Goal: Task Accomplishment & Management: Use online tool/utility

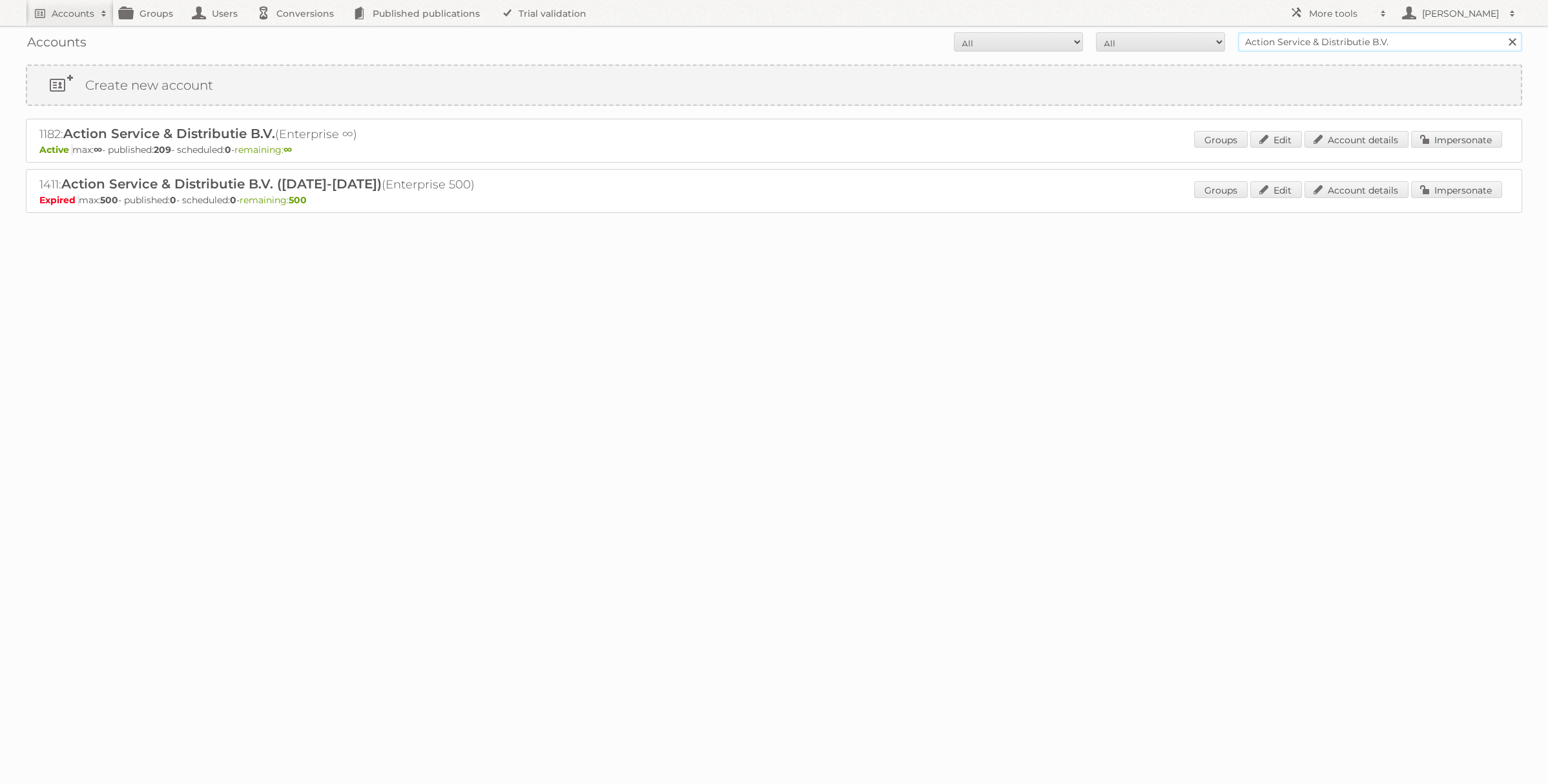
click at [1275, 50] on input "Action Service & Distributie B.V." at bounding box center [1379, 42] width 284 height 19
type input "IKEA staging"
click at [1501, 32] on input "Search" at bounding box center [1511, 42] width 19 height 19
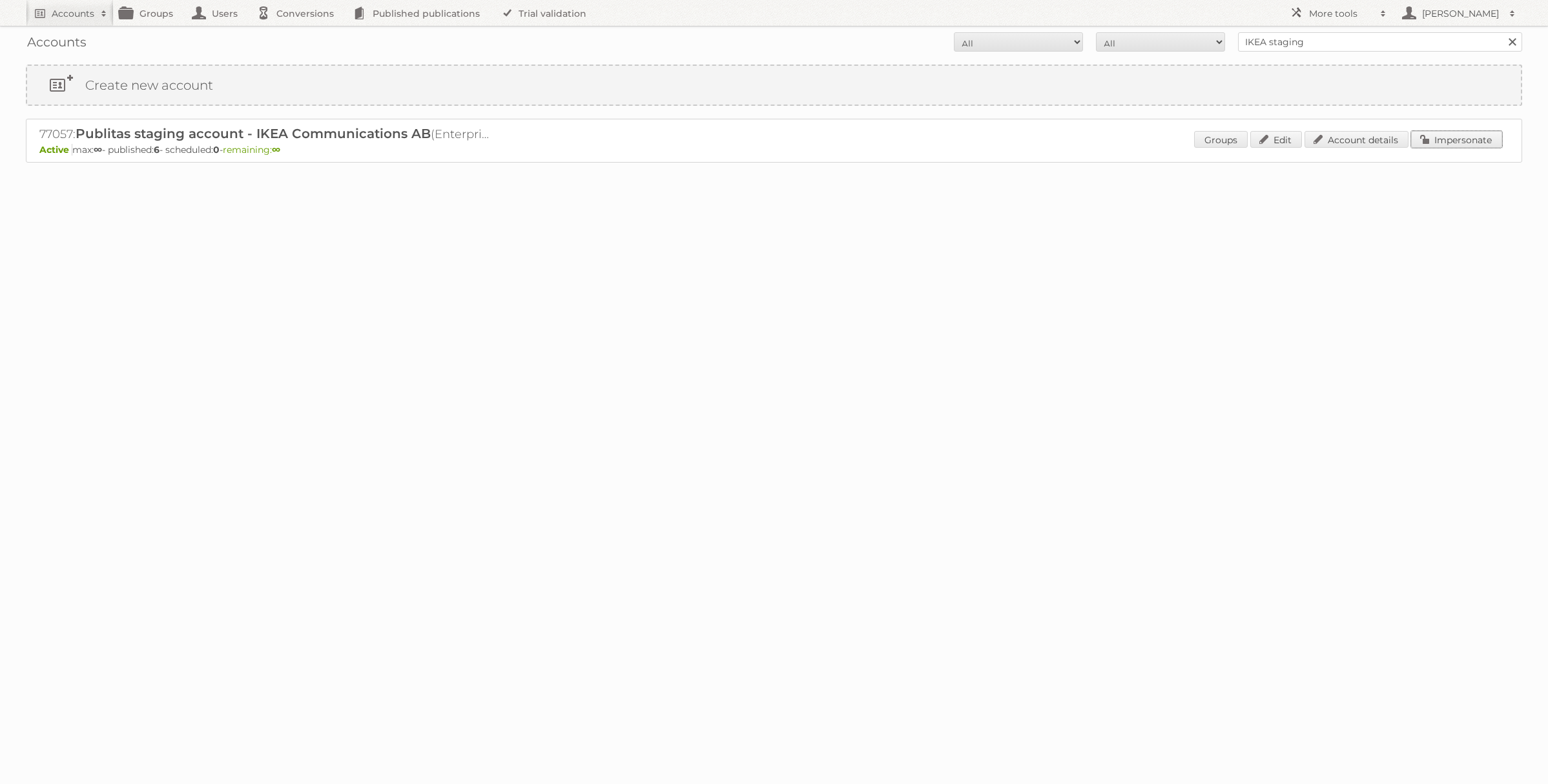
click at [1440, 144] on link "Impersonate" at bounding box center [1457, 139] width 91 height 16
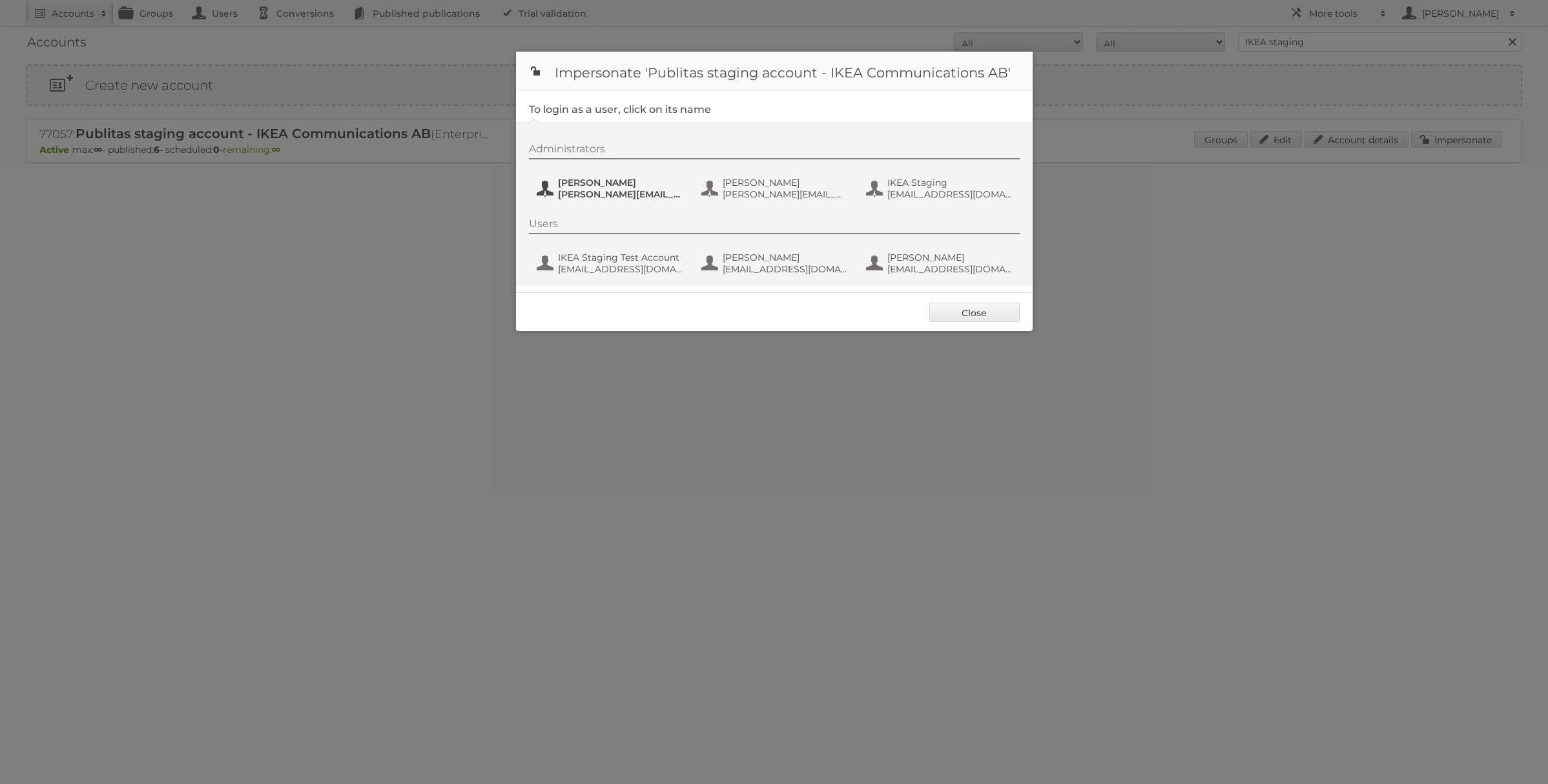
click at [621, 189] on span "andreas.a.olofsson@gmail.com" at bounding box center [620, 195] width 125 height 12
